Goal: Task Accomplishment & Management: Use online tool/utility

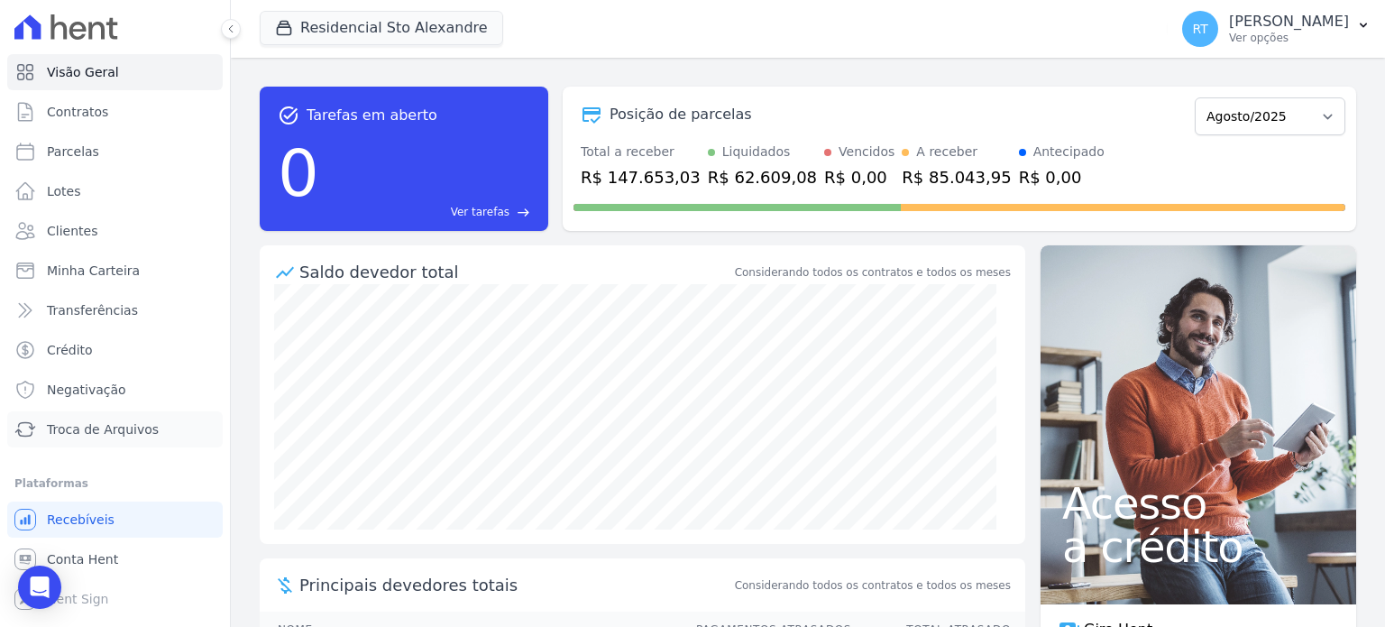
click at [114, 436] on span "Troca de Arquivos" at bounding box center [103, 429] width 112 height 18
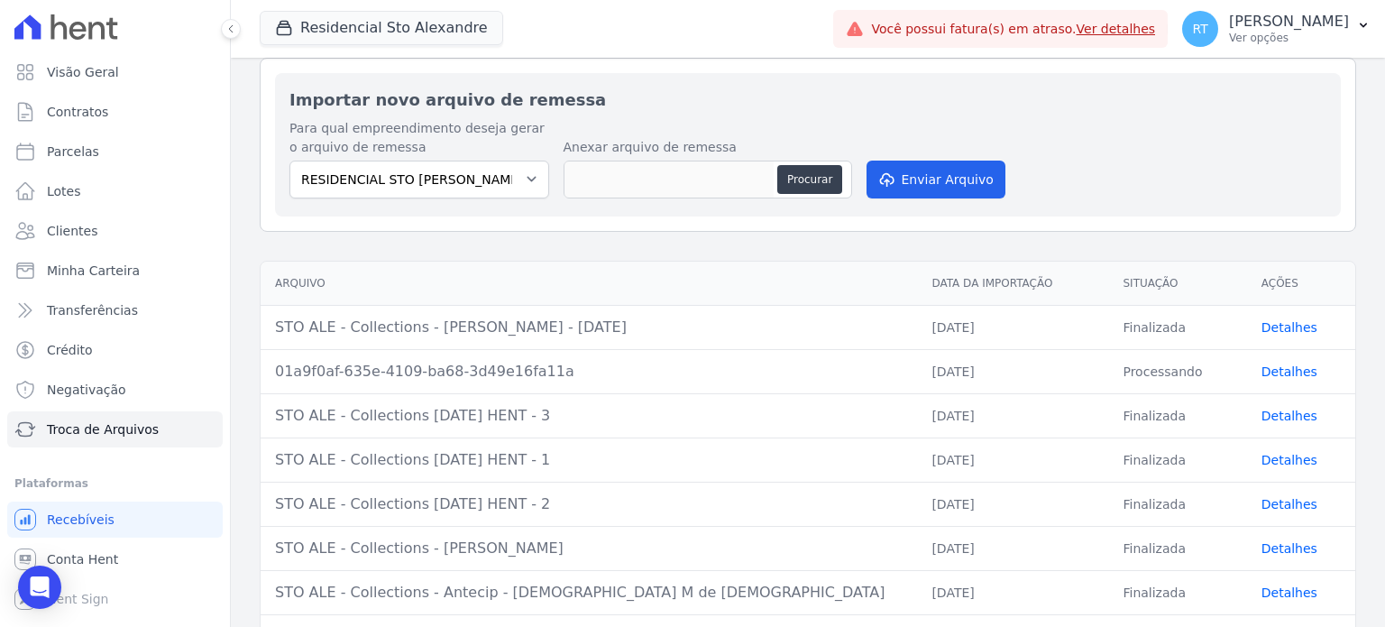
scroll to position [180, 0]
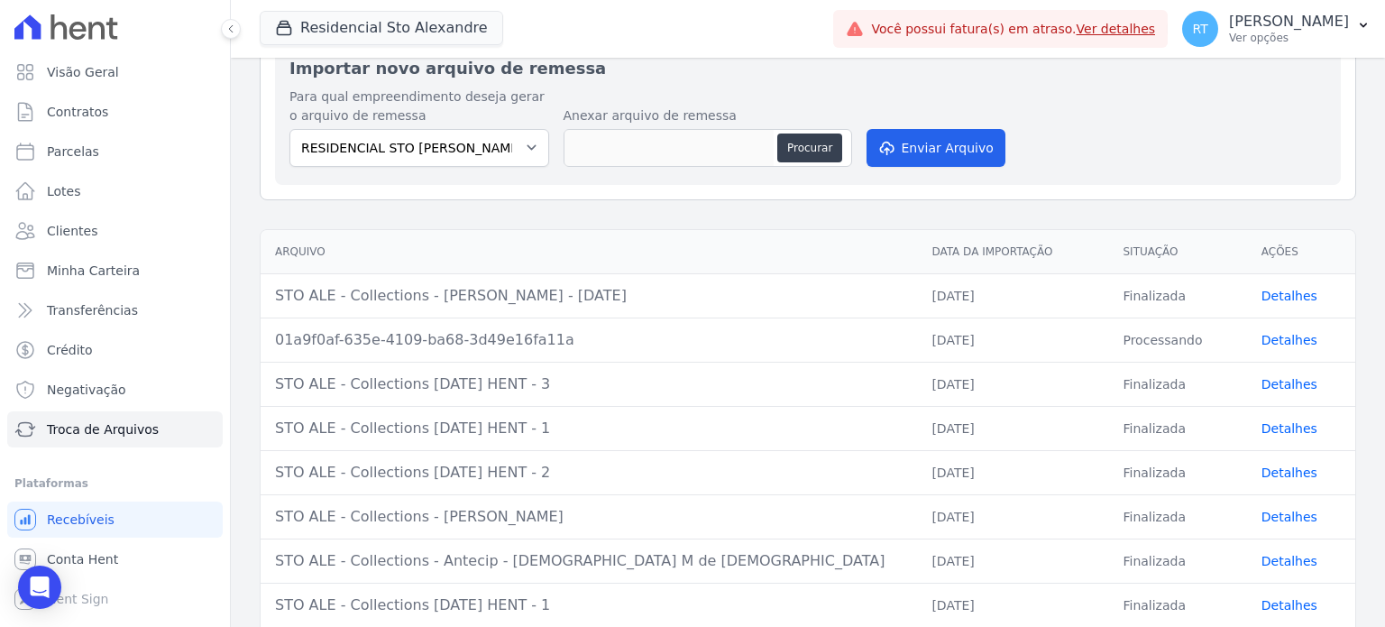
drag, startPoint x: 274, startPoint y: 293, endPoint x: 482, endPoint y: 294, distance: 207.4
click at [482, 294] on td "STO ALE - Collections - [PERSON_NAME] - [DATE]" at bounding box center [589, 295] width 657 height 44
copy div "STO ALE - Collections - Antecip -"
click at [498, 309] on td "STO ALE - Collections - [PERSON_NAME] - [DATE]" at bounding box center [589, 295] width 657 height 44
drag, startPoint x: 480, startPoint y: 295, endPoint x: 442, endPoint y: 297, distance: 37.9
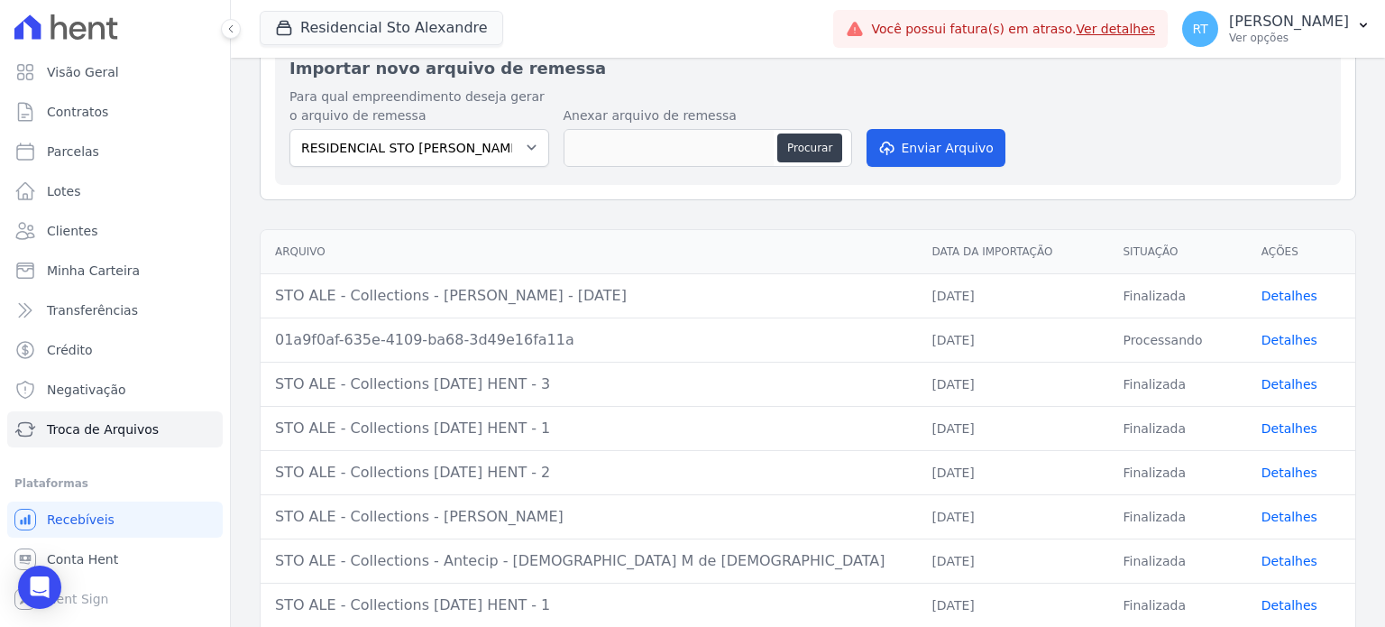
click at [442, 297] on div "STO ALE - Collections - [PERSON_NAME] - [DATE]" at bounding box center [589, 296] width 628 height 22
click at [277, 291] on div "STO ALE - Collections - [PERSON_NAME] - [DATE]" at bounding box center [589, 296] width 628 height 22
drag, startPoint x: 277, startPoint y: 290, endPoint x: 488, endPoint y: 324, distance: 213.6
click at [491, 316] on tbody "STO ALE - Collections - [PERSON_NAME] - [DATE] [DATE] Finalizada Detalhes 01a9f…" at bounding box center [808, 494] width 1095 height 442
click at [455, 278] on td "STO ALE - Collections - [PERSON_NAME] - [DATE]" at bounding box center [589, 295] width 657 height 44
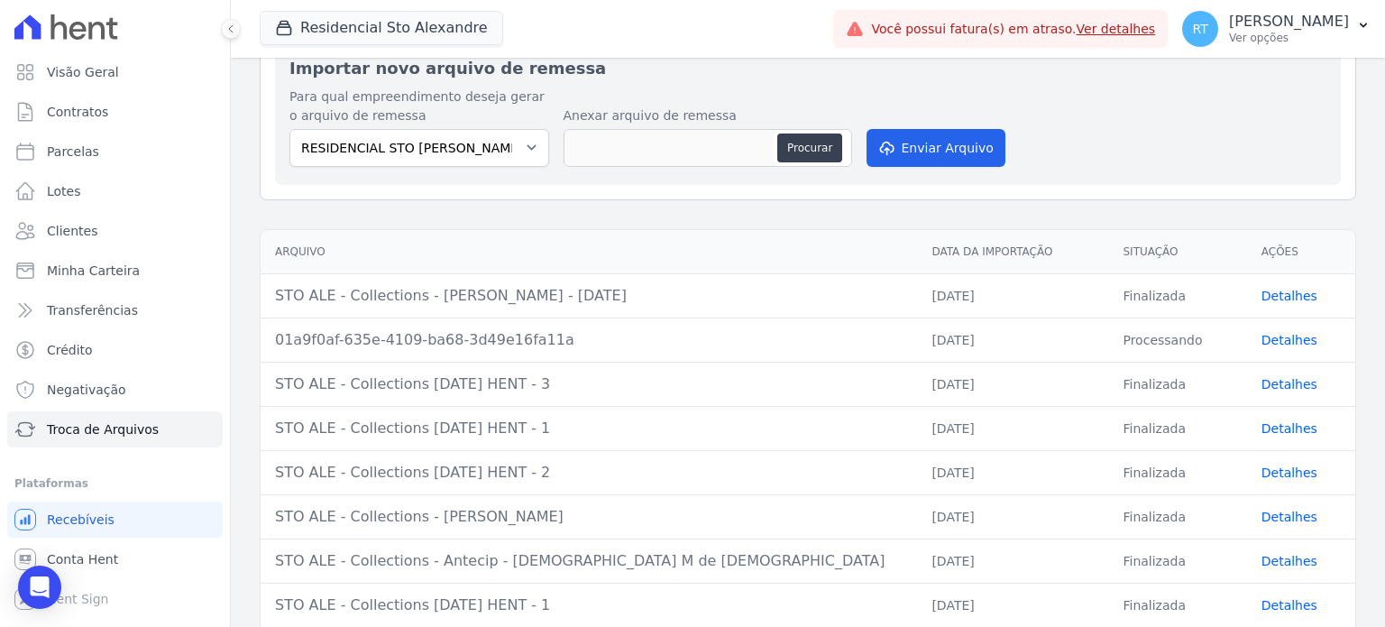
drag, startPoint x: 276, startPoint y: 290, endPoint x: 487, endPoint y: 302, distance: 211.3
click at [487, 302] on div "STO ALE - Collections - [PERSON_NAME] - [DATE]" at bounding box center [589, 296] width 628 height 22
copy div "STO ALE - Collections - Antecip -"
click at [699, 296] on div "STO ALE - Collections - [PERSON_NAME] - [DATE]" at bounding box center [589, 296] width 628 height 22
drag, startPoint x: 700, startPoint y: 296, endPoint x: 277, endPoint y: 288, distance: 423.0
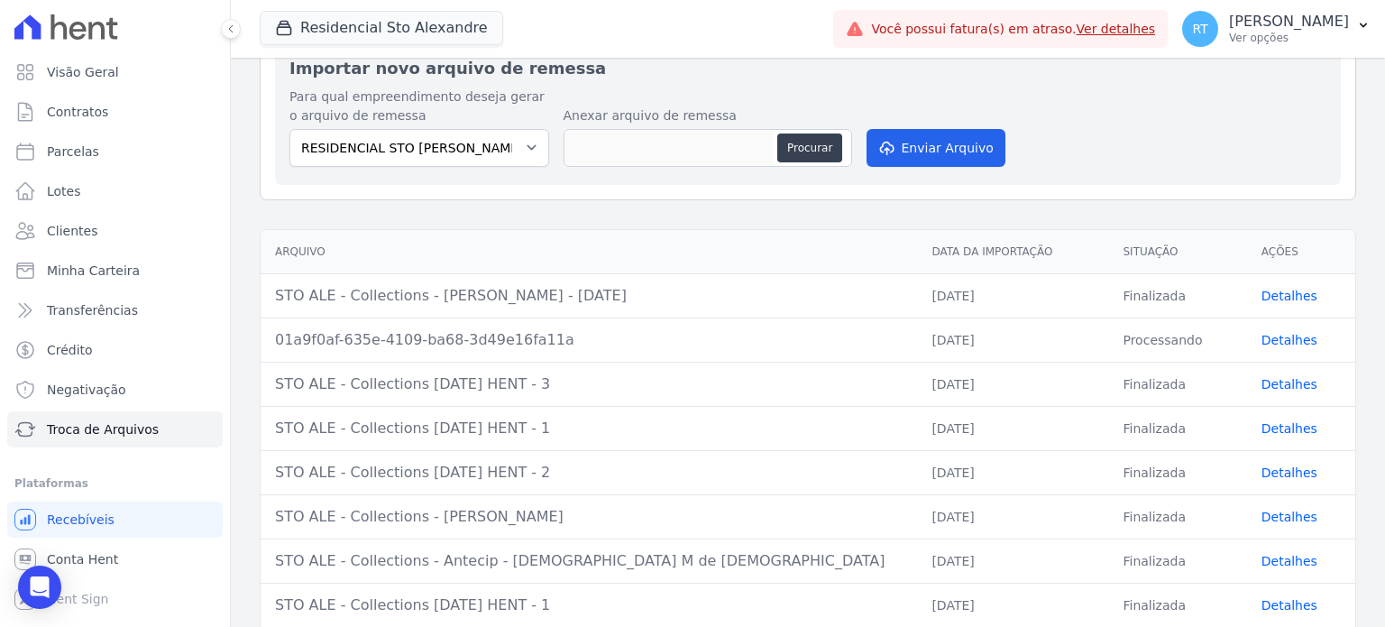
click at [277, 288] on div "STO ALE - Collections - [PERSON_NAME] - [DATE]" at bounding box center [589, 296] width 628 height 22
click at [617, 235] on th "Arquivo" at bounding box center [589, 252] width 657 height 44
